Goal: Information Seeking & Learning: Check status

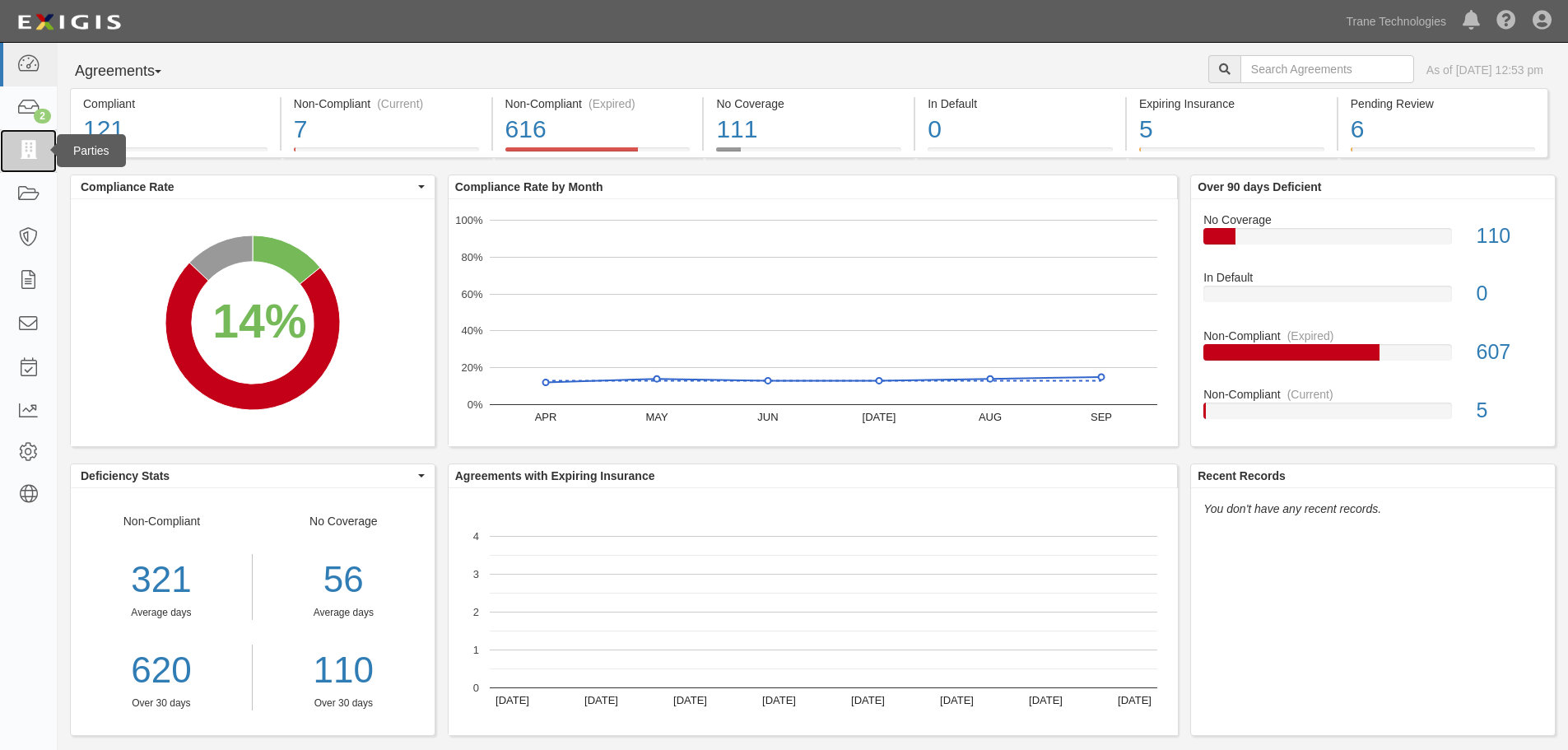
click at [24, 154] on icon at bounding box center [28, 151] width 23 height 19
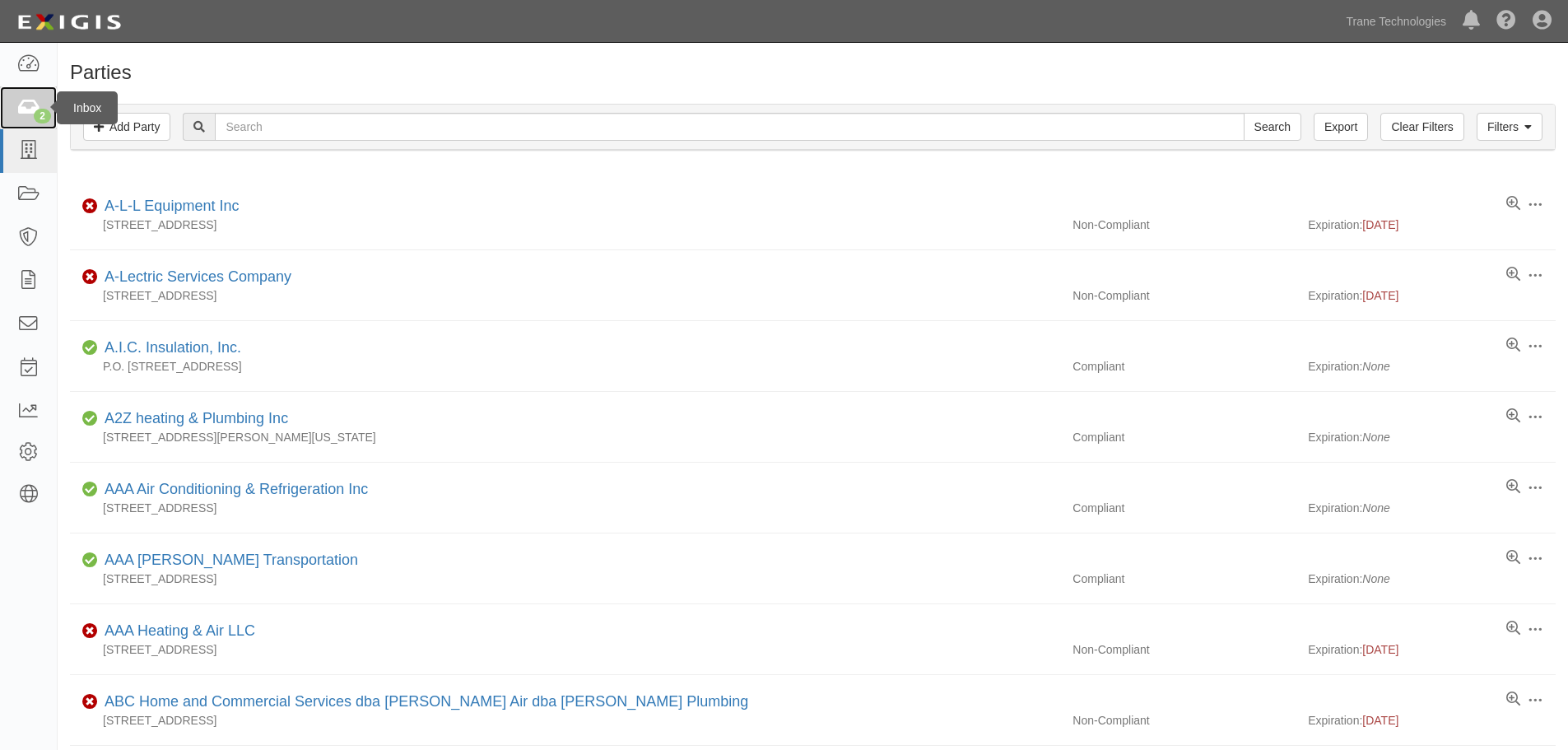
click at [27, 99] on icon at bounding box center [28, 108] width 23 height 19
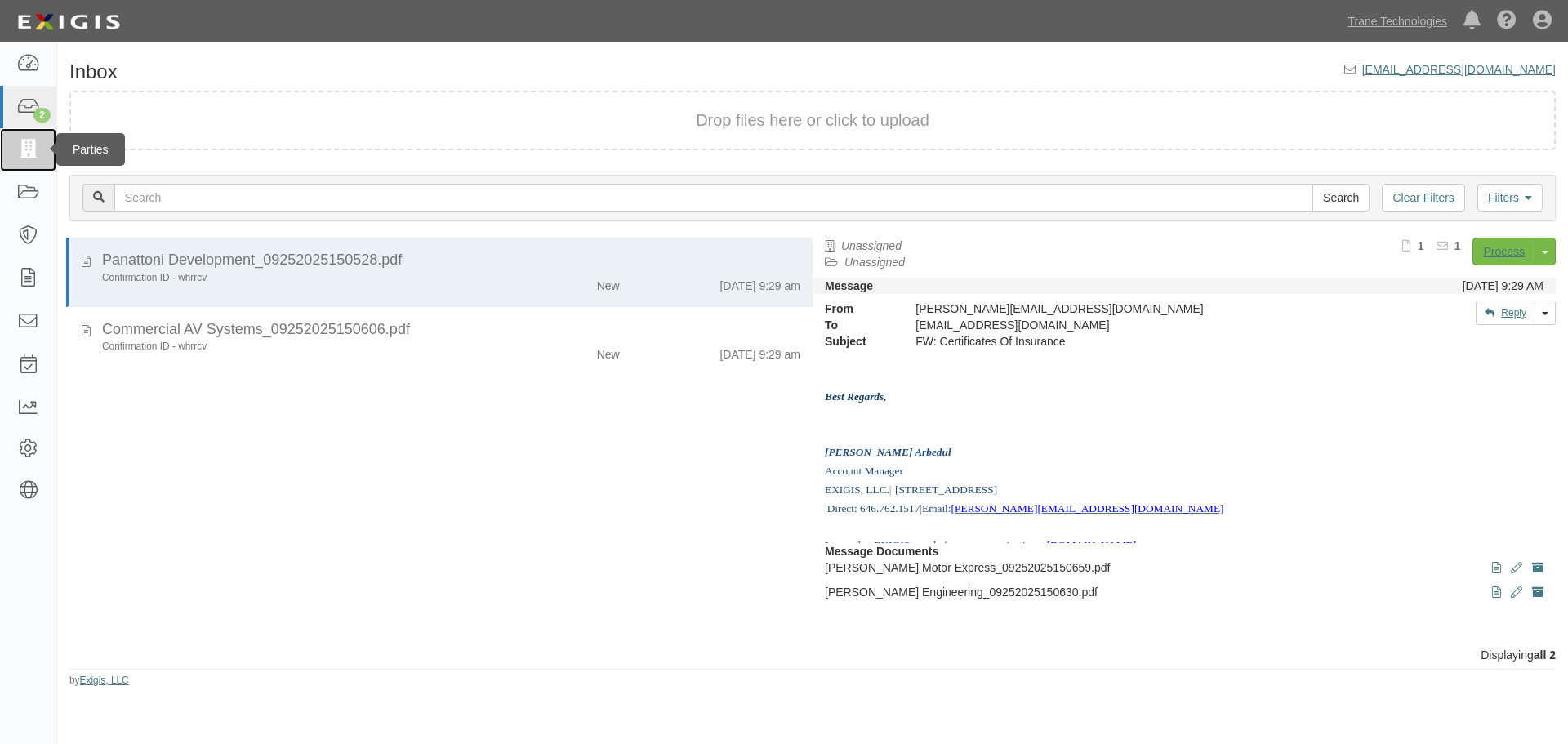
click at [27, 151] on icon at bounding box center [27, 150] width 23 height 19
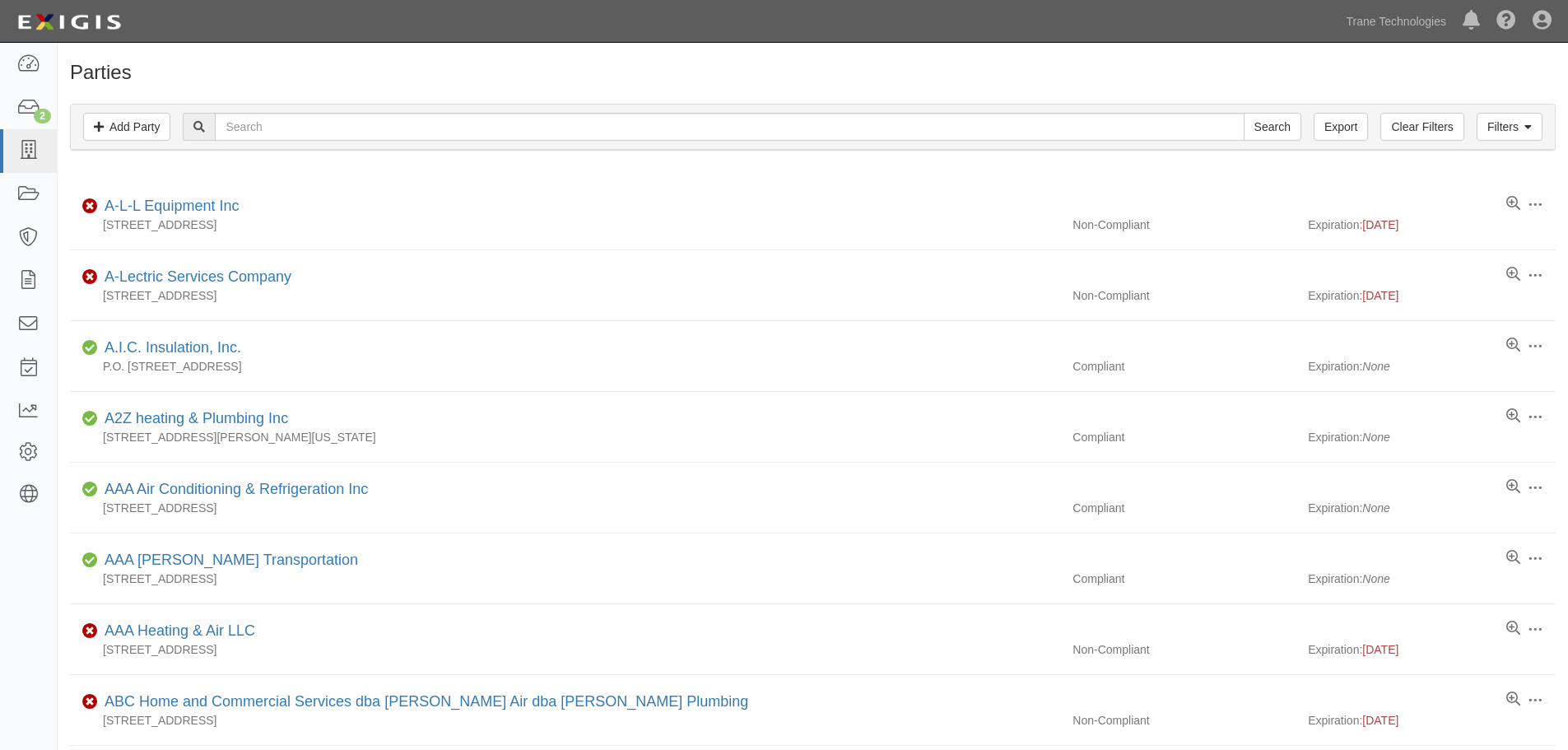
click at [26, 193] on icon at bounding box center [28, 194] width 23 height 19
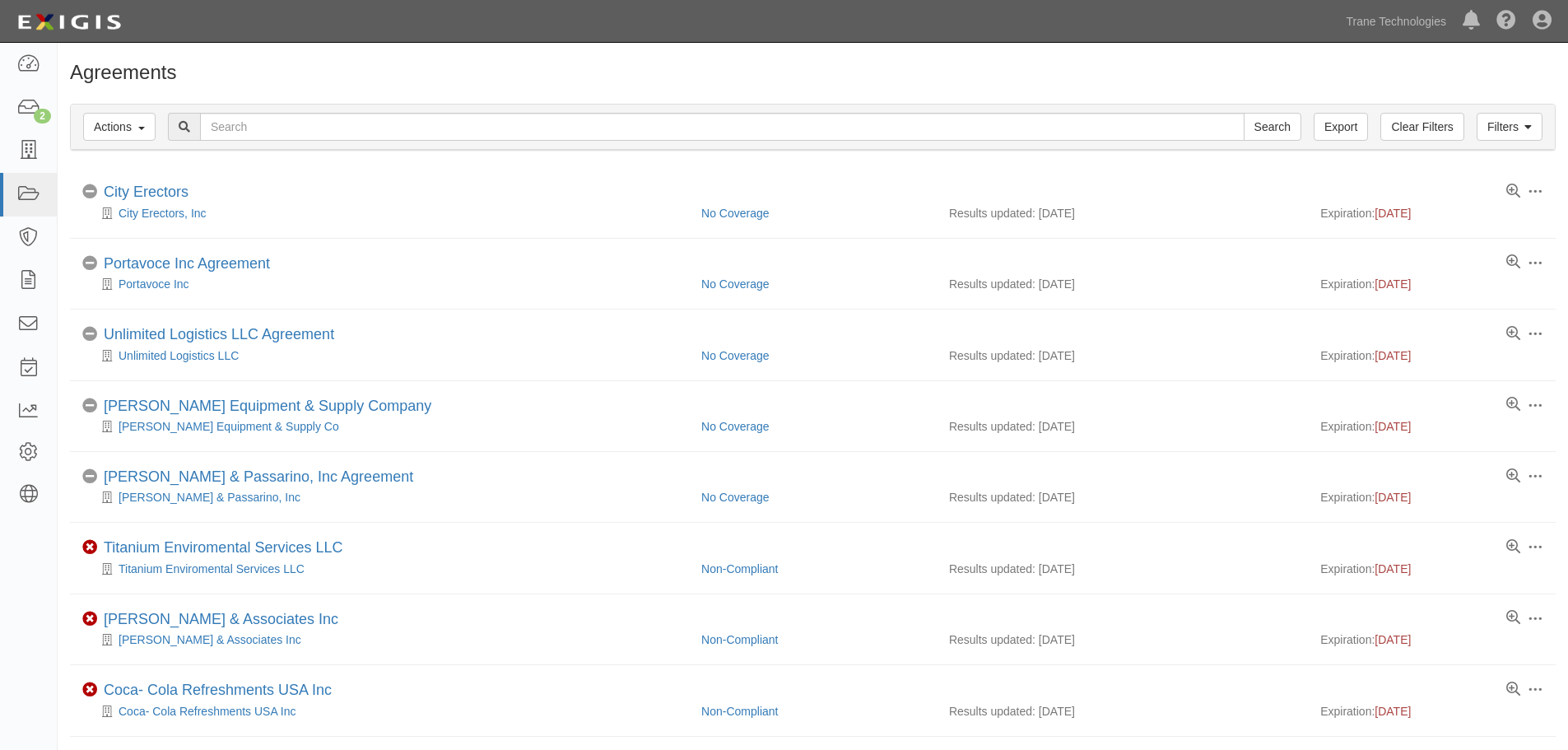
click at [373, 163] on div "Filters Actions Edit Tags Run Workflows Send Messages Clear Filters Export Sear…" at bounding box center [813, 129] width 1510 height 76
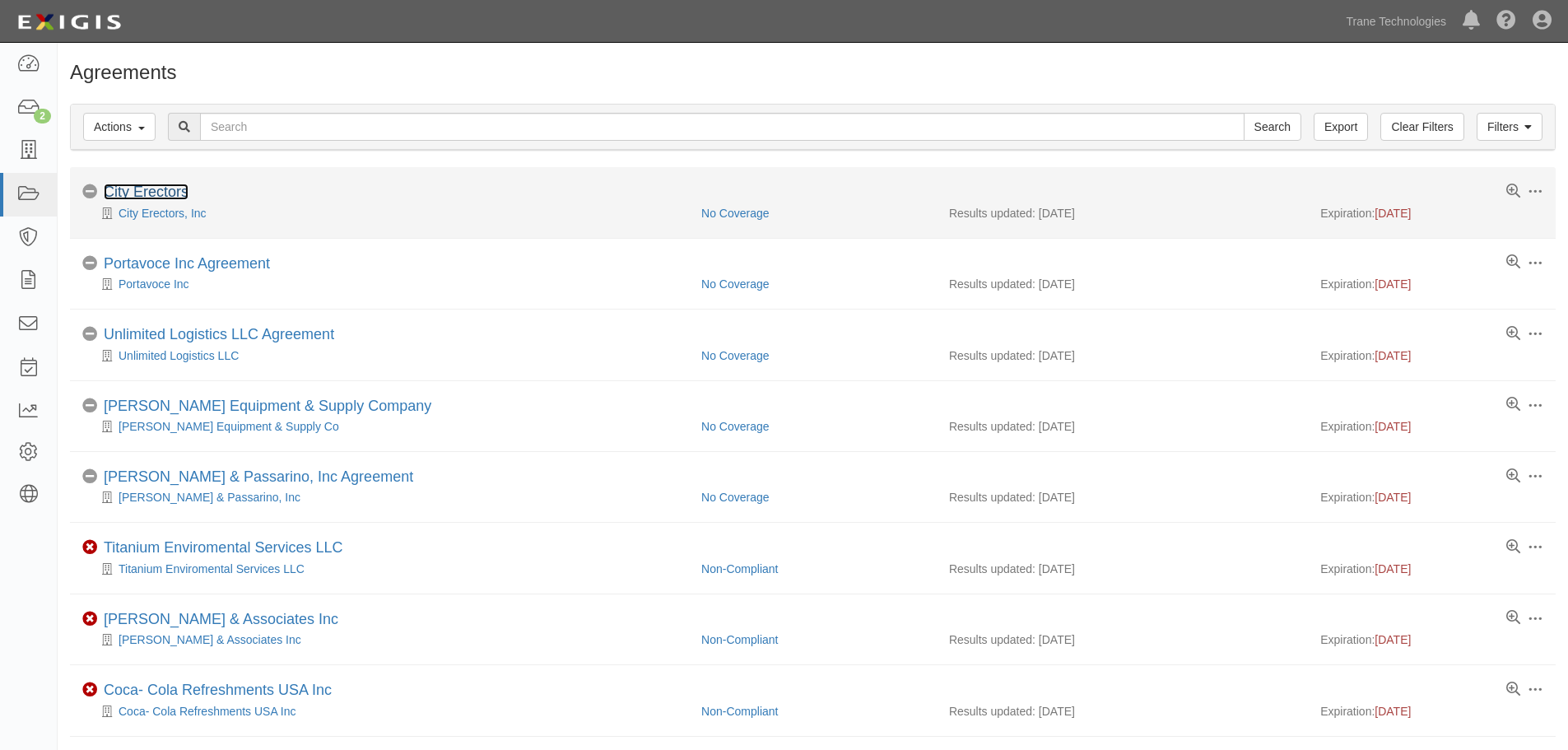
click at [130, 193] on link "City Erectors" at bounding box center [146, 191] width 85 height 16
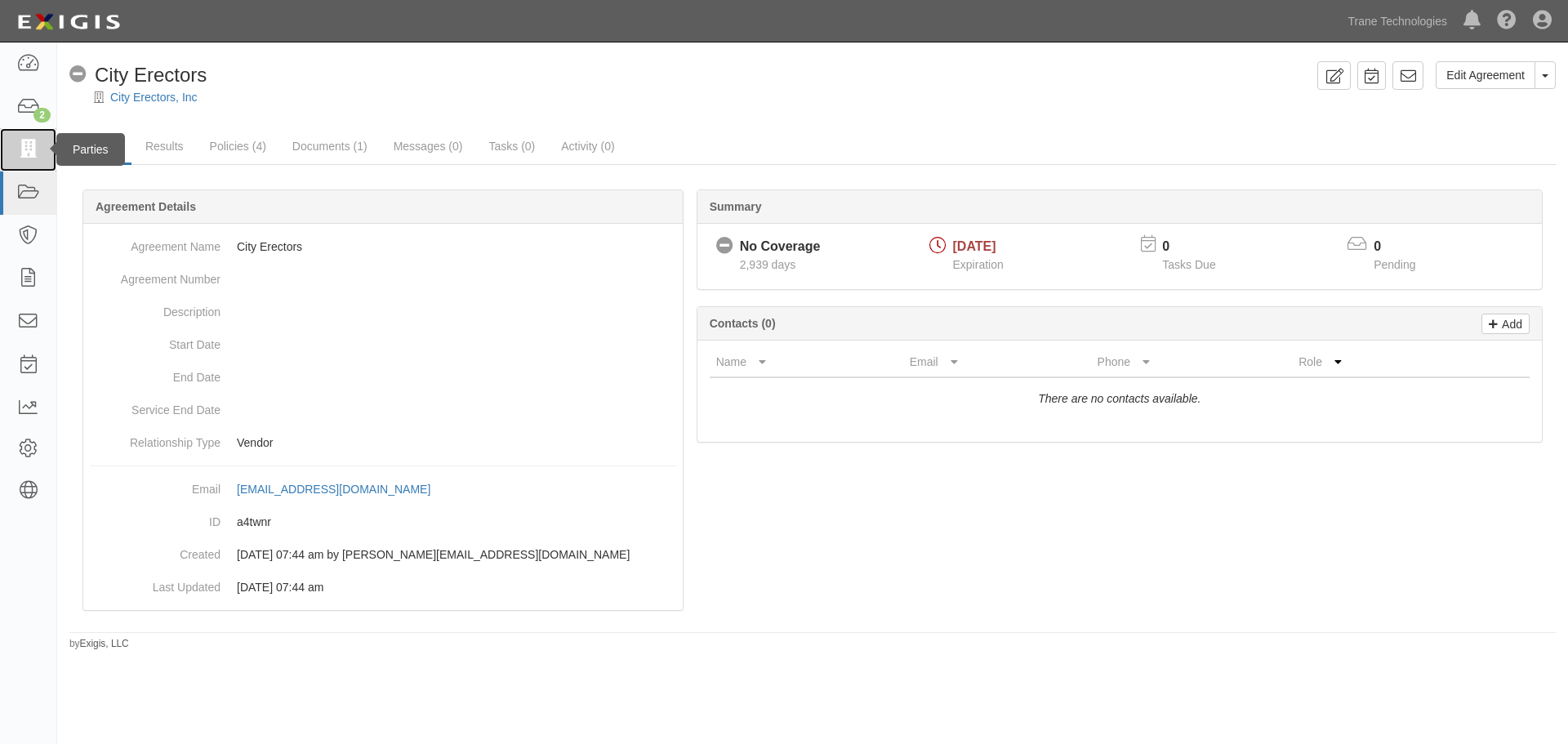
click at [28, 154] on icon at bounding box center [27, 150] width 23 height 19
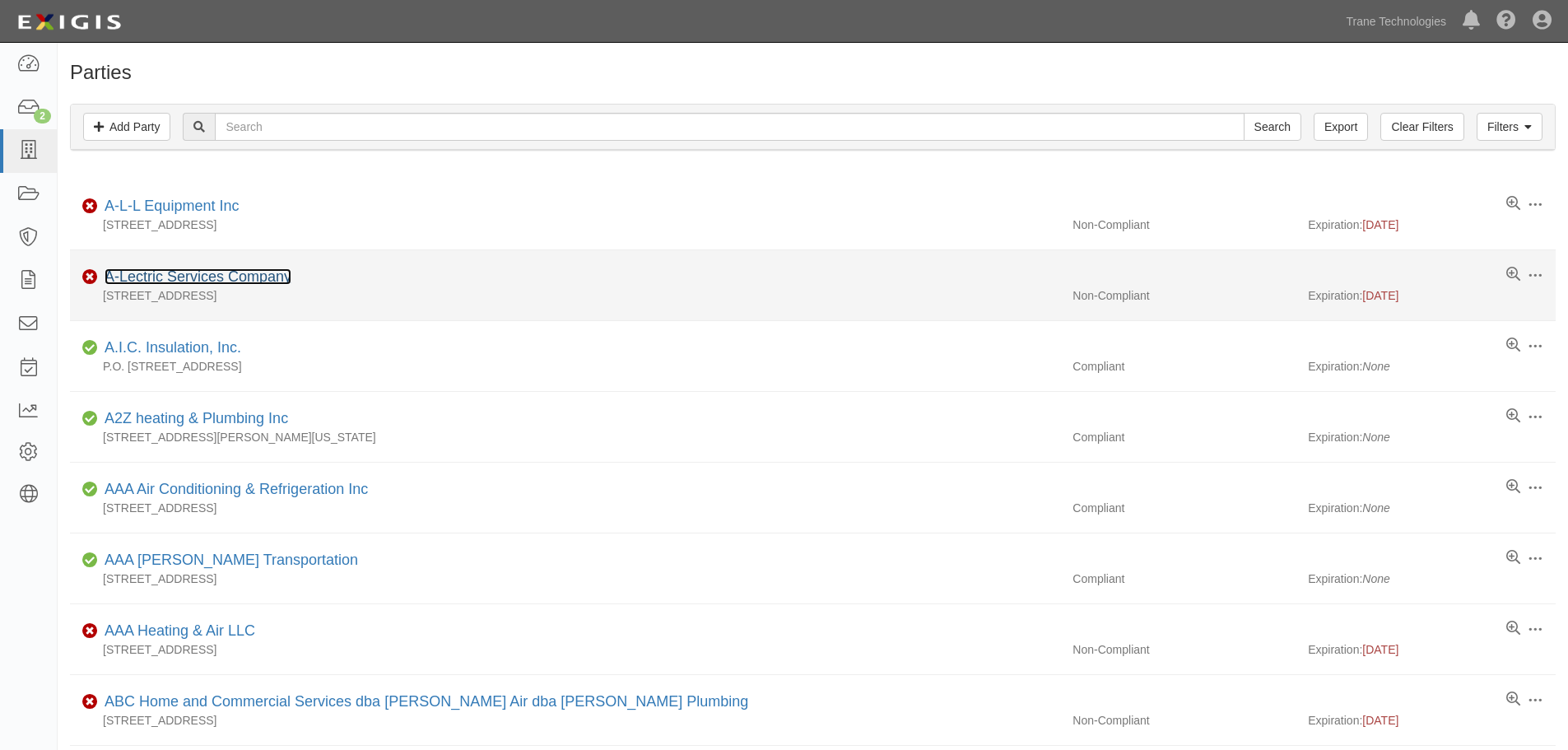
click at [181, 280] on link "A-Lectric Services Company" at bounding box center [198, 276] width 187 height 16
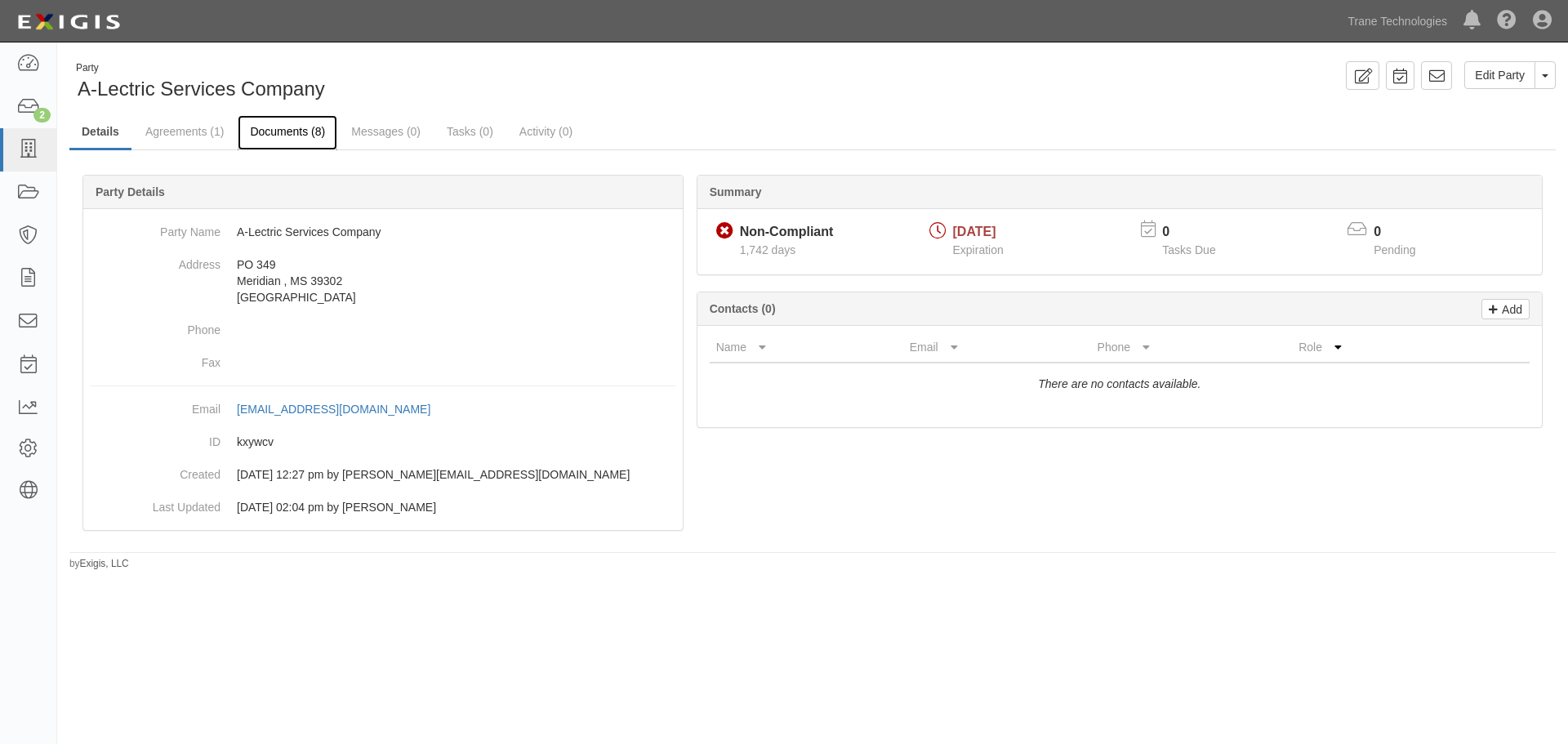
click at [277, 128] on link "Documents (8)" at bounding box center [287, 132] width 100 height 35
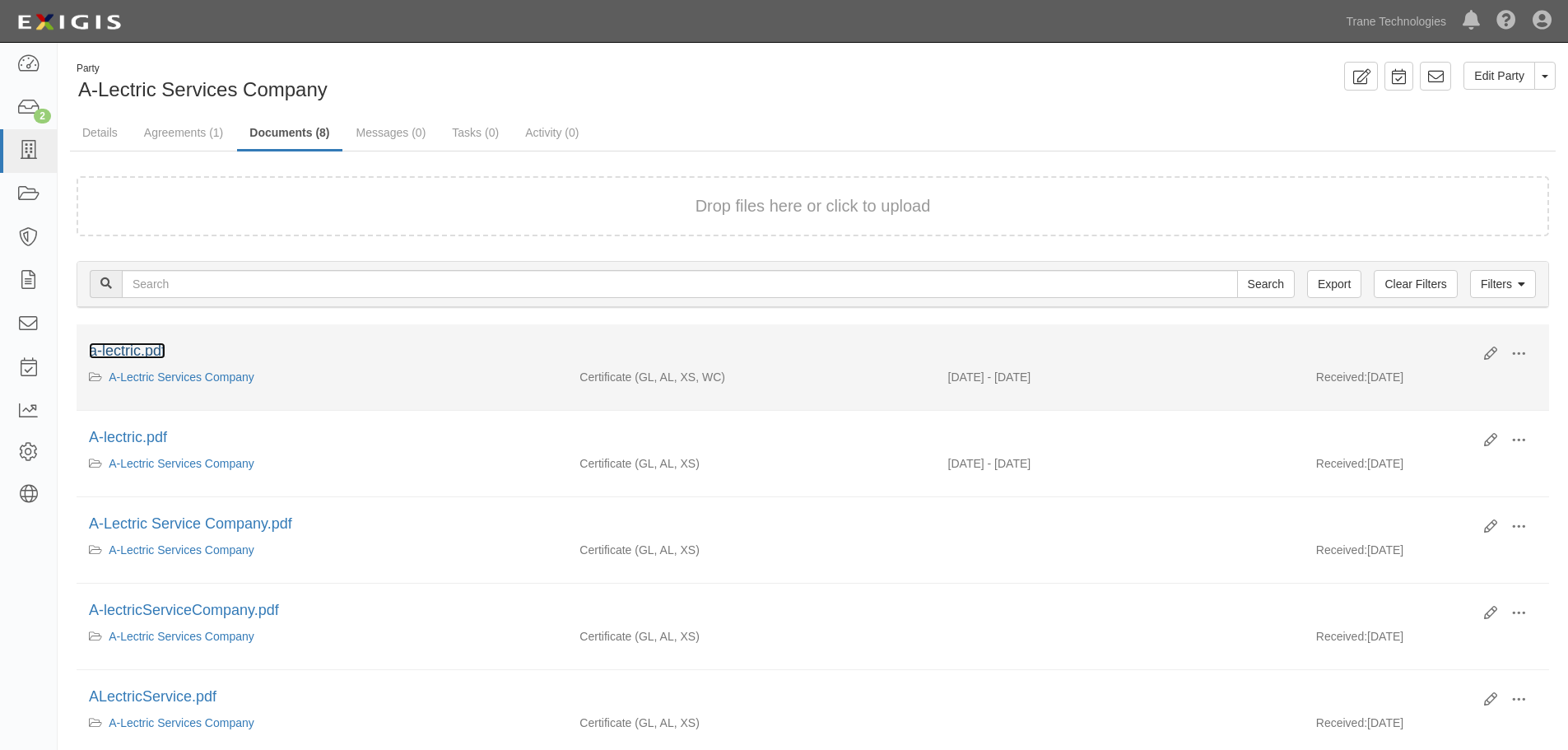
click at [134, 351] on link "a-lectric.pdf" at bounding box center [126, 350] width 77 height 16
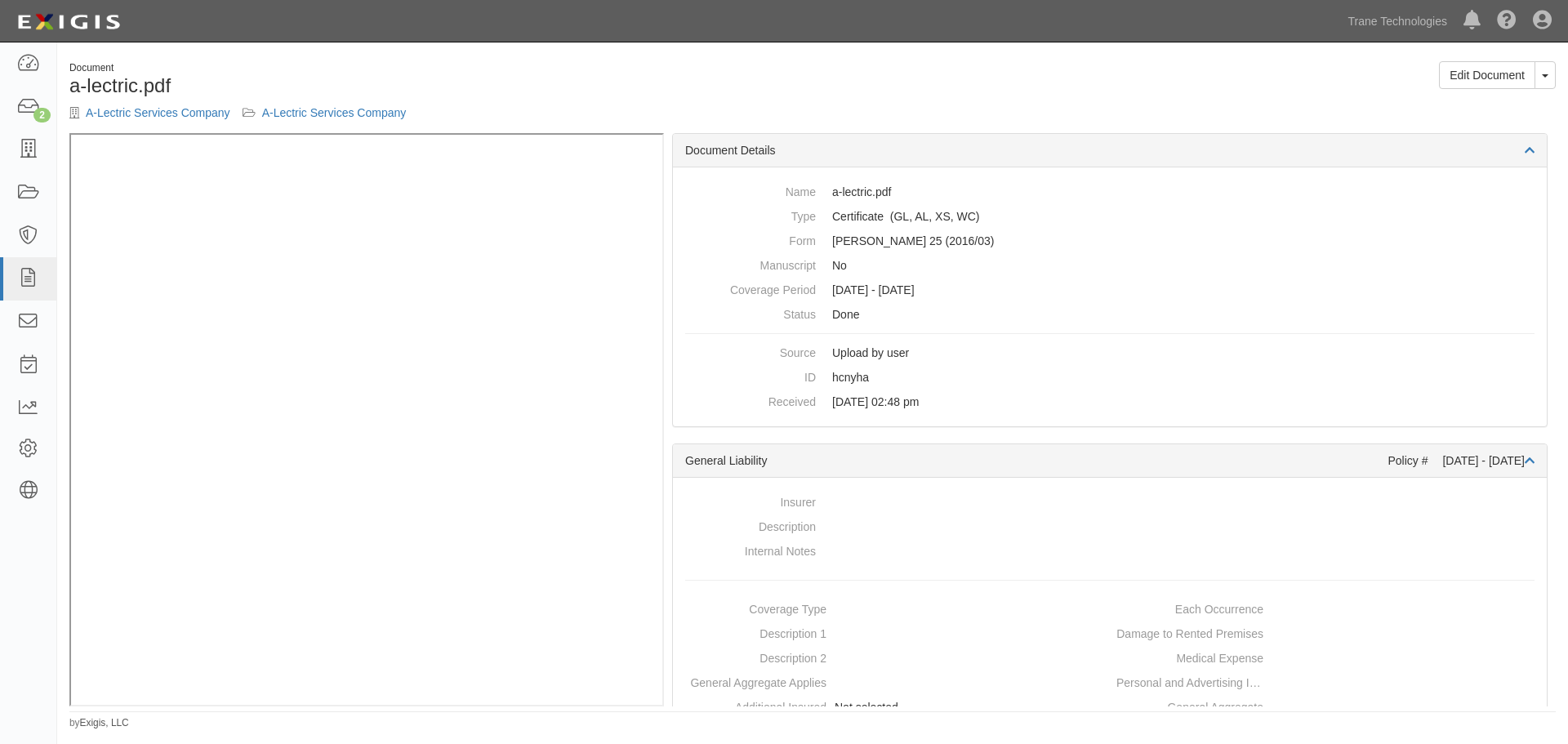
click at [1308, 83] on div "Edit Document Toggle Document Dropdown View Document View Audit Trail Archive D…" at bounding box center [1190, 81] width 755 height 40
